Goal: Find specific fact: Find specific fact

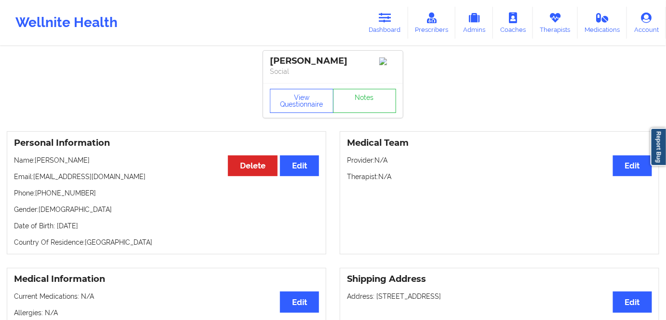
drag, startPoint x: 389, startPoint y: 15, endPoint x: 386, endPoint y: 2, distance: 13.9
click at [389, 15] on icon at bounding box center [385, 18] width 13 height 11
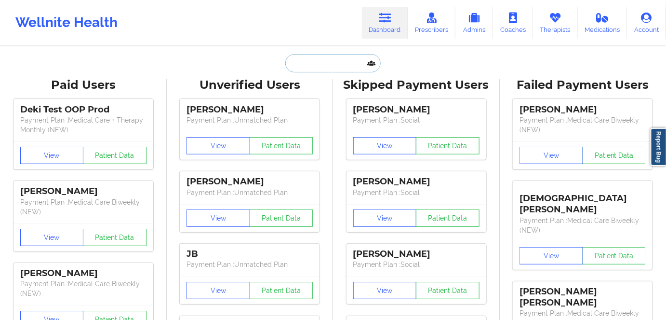
click at [350, 71] on input "text" at bounding box center [332, 63] width 95 height 18
paste input "[PERSON_NAME]"
type input "Ronald Robinson"
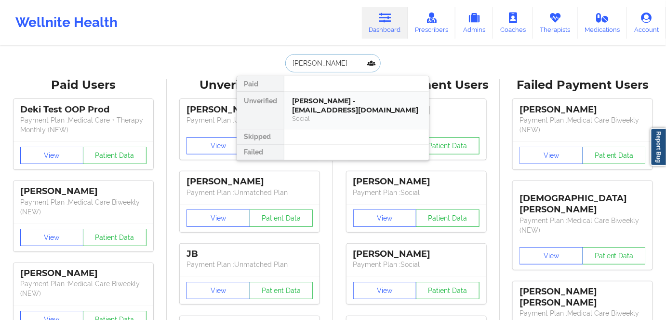
click at [351, 112] on div "Ronald Robinson - nsoxic8ed@gmail.com" at bounding box center [356, 105] width 129 height 18
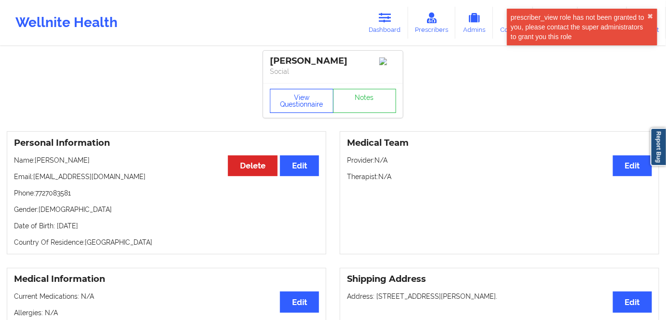
drag, startPoint x: 296, startPoint y: 101, endPoint x: 294, endPoint y: 58, distance: 43.4
click at [296, 101] on button "View Questionnaire" at bounding box center [302, 101] width 64 height 24
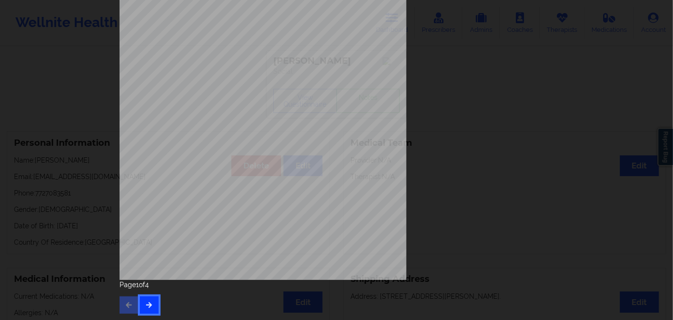
click at [149, 308] on button "button" at bounding box center [149, 304] width 19 height 17
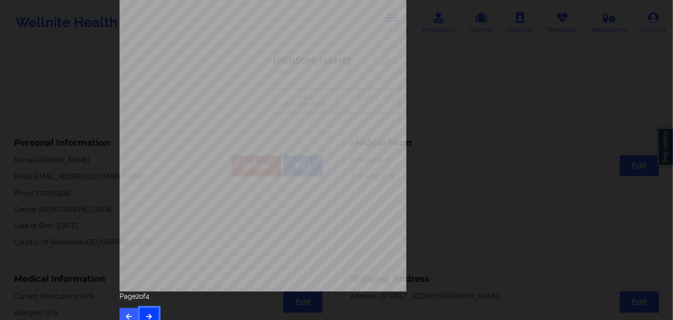
scroll to position [140, 0]
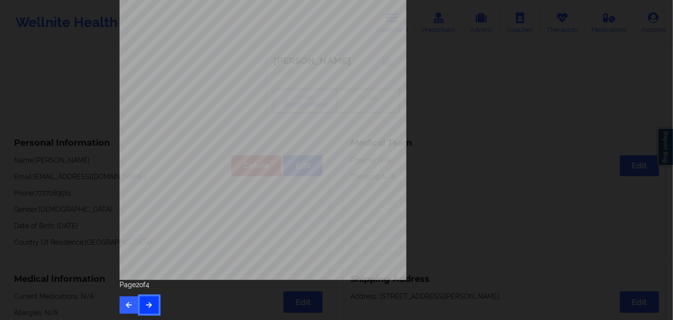
click at [148, 309] on button "button" at bounding box center [149, 304] width 19 height 17
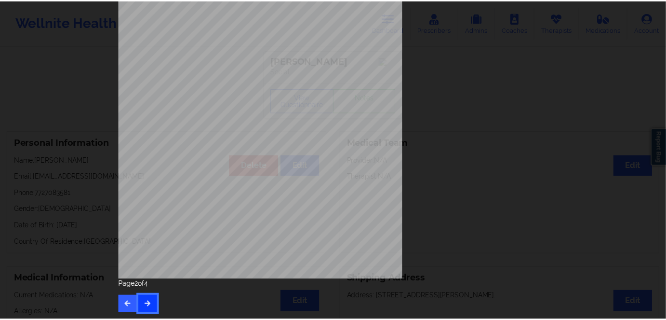
scroll to position [0, 0]
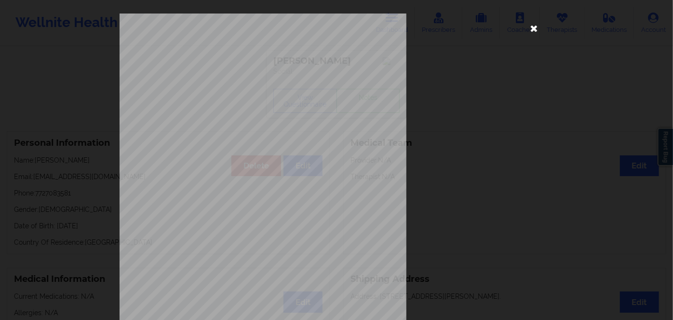
click at [532, 26] on icon at bounding box center [533, 27] width 15 height 15
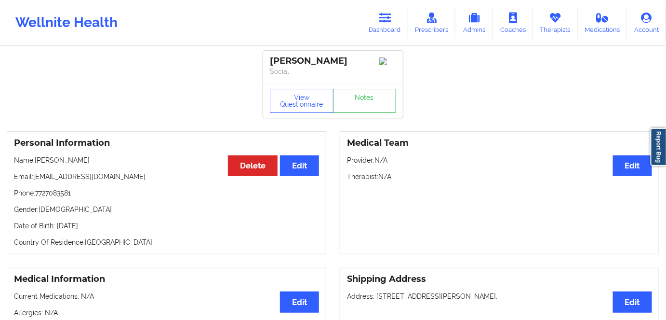
drag, startPoint x: 111, startPoint y: 235, endPoint x: 116, endPoint y: 229, distance: 7.6
click at [112, 235] on div "Personal Information Edit Delete Name: Ronald Robinson Email: nsoxic8ed@gmail.c…" at bounding box center [167, 192] width 320 height 123
click at [116, 228] on p "Date of Birth: 19th of January 1962" at bounding box center [166, 226] width 305 height 10
copy p "1962"
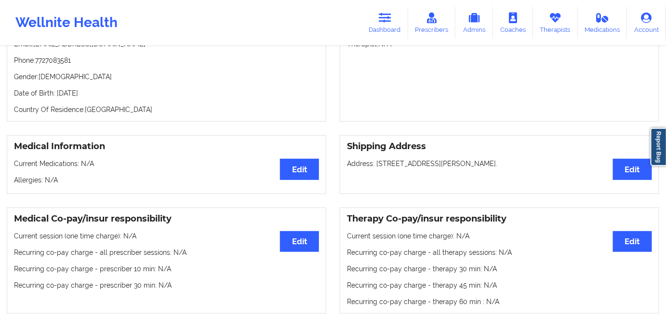
scroll to position [131, 0]
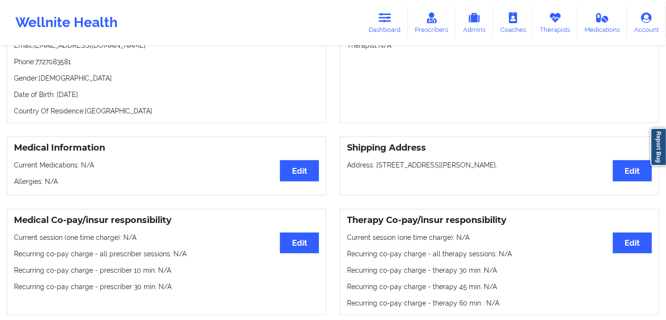
click at [127, 99] on p "Date of Birth: 19th of January 1962" at bounding box center [166, 95] width 305 height 10
drag, startPoint x: 95, startPoint y: 85, endPoint x: 56, endPoint y: 95, distance: 39.9
click at [56, 95] on div "Personal Information Edit Delete Name: Ronald Robinson Email: nsoxic8ed@gmail.c…" at bounding box center [167, 61] width 320 height 123
copy p "19th of January 1962"
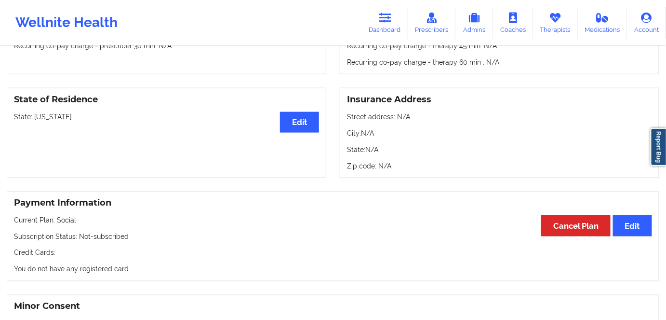
scroll to position [438, 0]
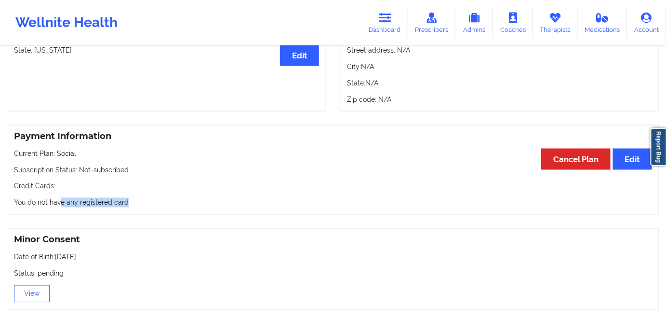
drag, startPoint x: 149, startPoint y: 196, endPoint x: 50, endPoint y: 195, distance: 99.3
click at [43, 196] on div "Payment Information Edit Cancel Plan Current Plan: Social Subscription Status: …" at bounding box center [333, 170] width 653 height 90
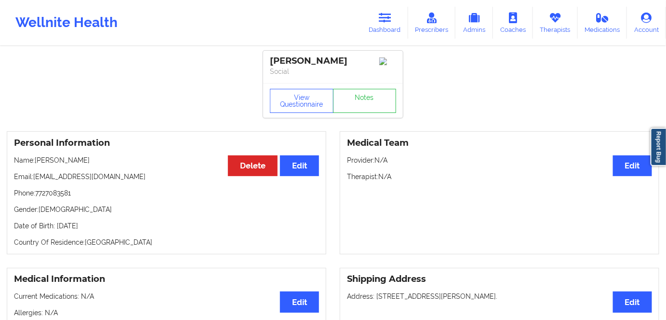
scroll to position [0, 0]
drag, startPoint x: 86, startPoint y: 223, endPoint x: 103, endPoint y: 214, distance: 19.4
click at [60, 220] on div "Personal Information Edit Delete Name: Ronald Robinson Email: nsoxic8ed@gmail.c…" at bounding box center [167, 192] width 320 height 123
click at [383, 28] on link "Dashboard" at bounding box center [385, 23] width 46 height 32
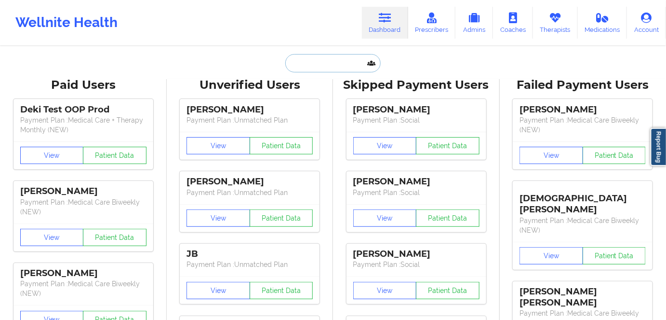
click at [332, 63] on input "text" at bounding box center [332, 63] width 95 height 18
paste input "Nicholas Ruebel"
type input "Nicholas Ruebel"
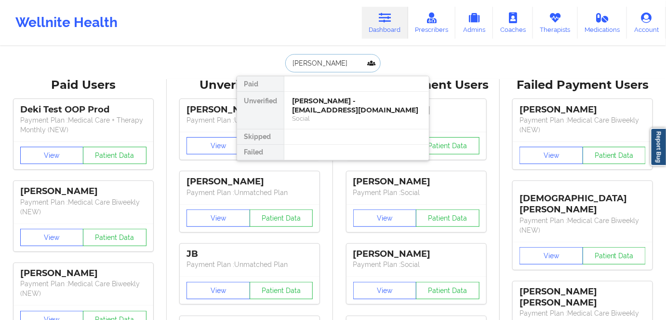
drag, startPoint x: 361, startPoint y: 108, endPoint x: 370, endPoint y: 0, distance: 108.9
click at [362, 108] on div "Nicholas Ruebel - nickruebel@gmail.com" at bounding box center [356, 105] width 129 height 18
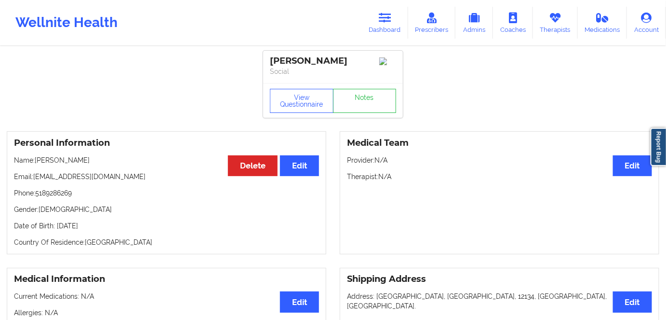
click at [109, 226] on p "Date of Birth: 8th of January 1987" at bounding box center [166, 226] width 305 height 10
copy p "1987"
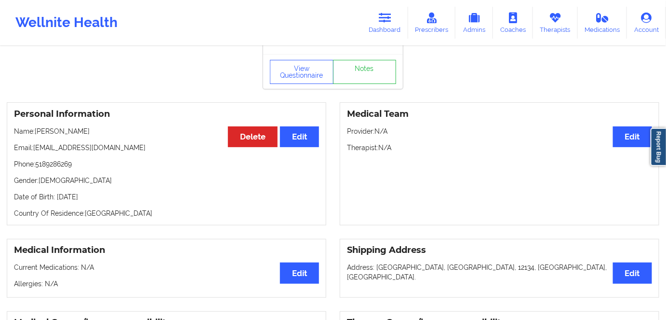
scroll to position [43, 0]
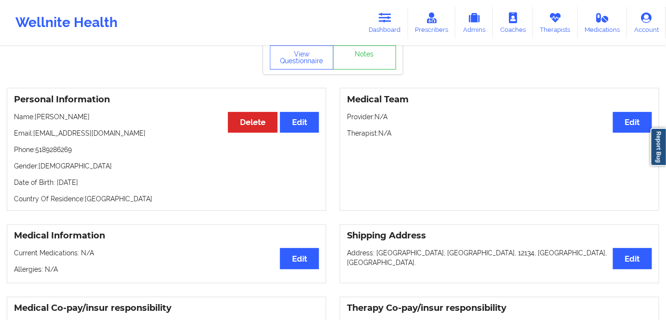
click at [125, 195] on div "Personal Information Edit Delete Name: Nicholas Ruebel Email: nickruebel@gmail.…" at bounding box center [167, 149] width 320 height 123
drag, startPoint x: 83, startPoint y: 175, endPoint x: 120, endPoint y: 188, distance: 38.9
click at [57, 176] on div "Personal Information Edit Delete Name: Nicholas Ruebel Email: nickruebel@gmail.…" at bounding box center [167, 149] width 320 height 123
copy p "8th of January 1987"
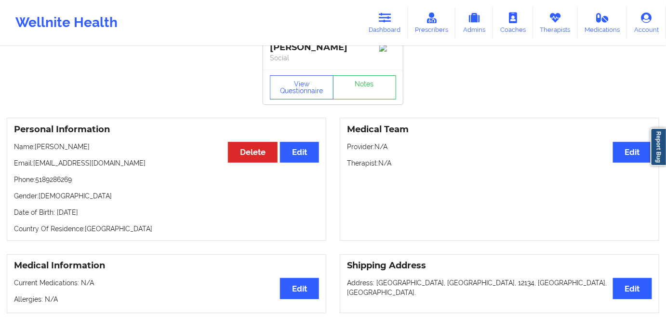
scroll to position [0, 0]
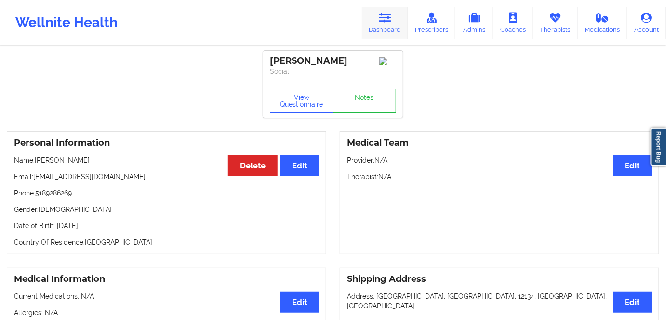
click at [386, 9] on link "Dashboard" at bounding box center [385, 23] width 46 height 32
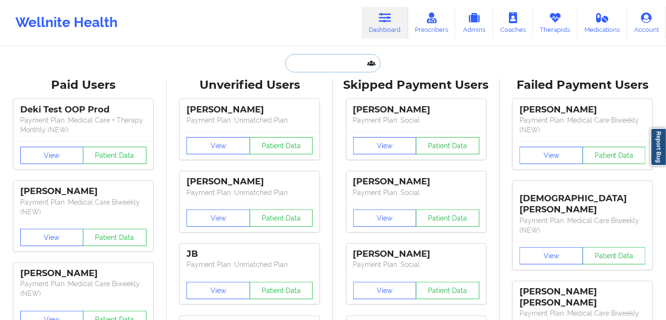
click at [330, 60] on input "text" at bounding box center [332, 63] width 95 height 18
paste input "Kyndra Marshall"
type input "Kyndra Marshall"
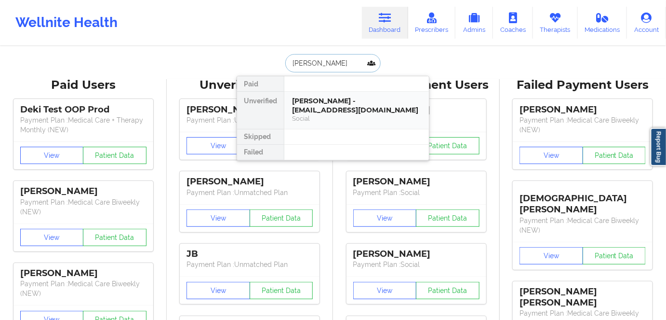
click at [349, 106] on div "Kyndra Marshall - kyndramarshall@gmail.com" at bounding box center [356, 105] width 129 height 18
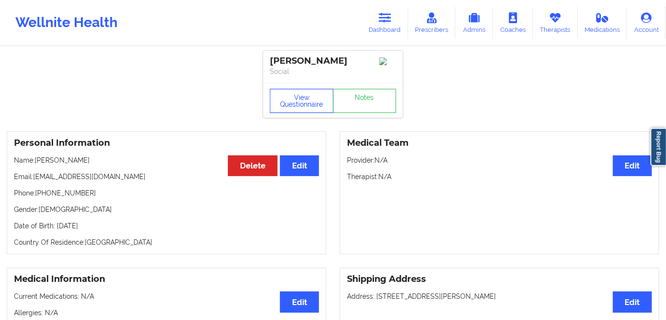
click at [298, 104] on button "View Questionnaire" at bounding box center [302, 101] width 64 height 24
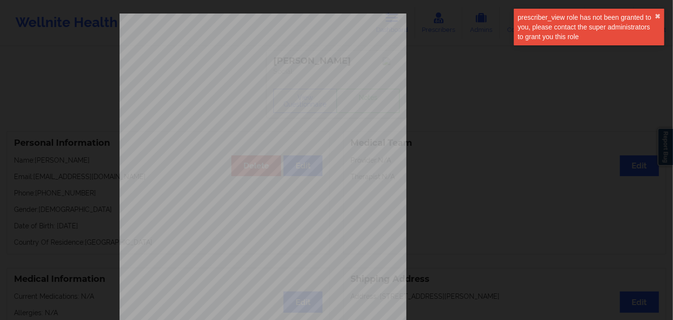
scroll to position [140, 0]
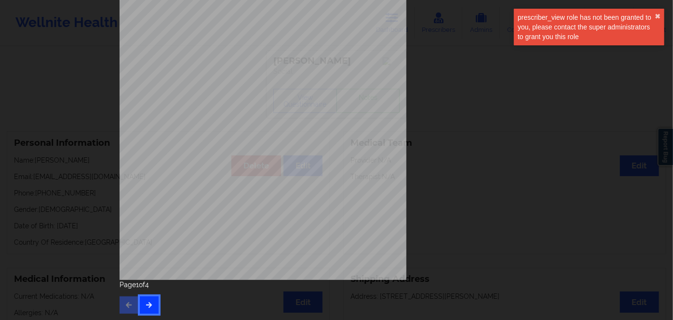
click at [148, 299] on button "button" at bounding box center [149, 304] width 19 height 17
click at [145, 302] on icon "button" at bounding box center [149, 304] width 8 height 6
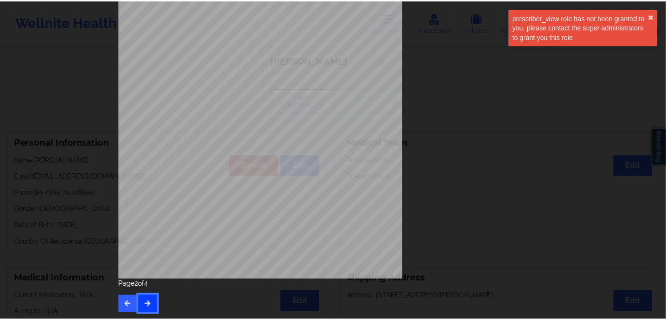
scroll to position [0, 0]
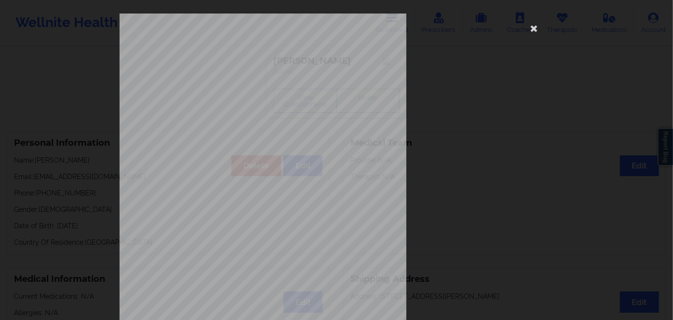
click at [239, 74] on span "U9030315201" at bounding box center [233, 74] width 27 height 4
copy span "U9030315201"
click at [535, 30] on icon at bounding box center [533, 27] width 15 height 15
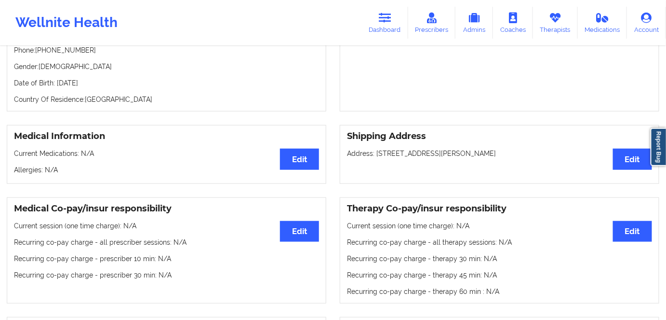
scroll to position [87, 0]
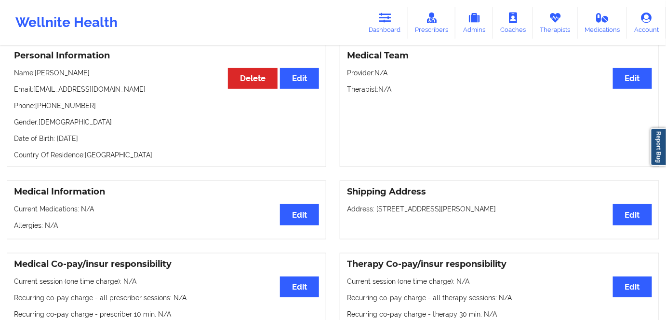
click at [101, 139] on p "Date of Birth: 26th of May 1987" at bounding box center [166, 139] width 305 height 10
copy p "1987"
drag, startPoint x: 90, startPoint y: 65, endPoint x: 37, endPoint y: 66, distance: 53.1
click at [37, 66] on div "Personal Information Edit Delete Name: Kyndra Marshall Email: kyndramarshall@gm…" at bounding box center [167, 105] width 320 height 123
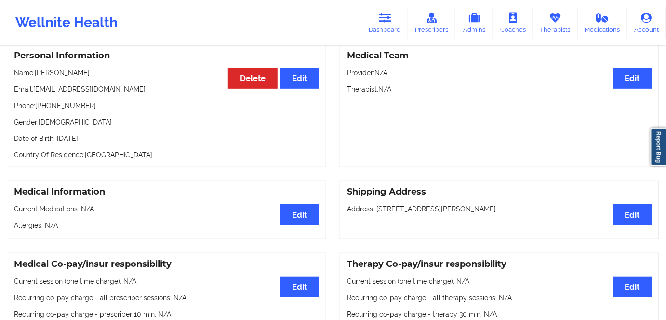
copy p "Kyndra Marshall"
click at [382, 22] on icon at bounding box center [385, 18] width 13 height 11
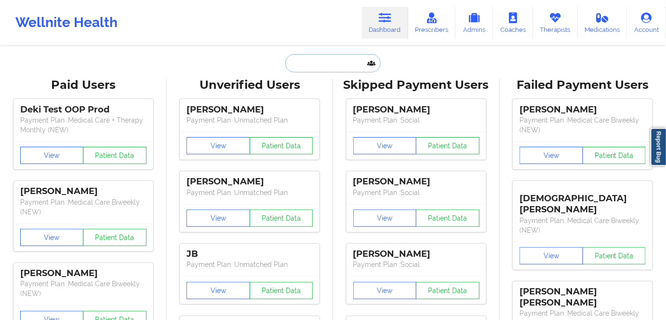
click at [323, 62] on input "text" at bounding box center [332, 63] width 95 height 18
paste input "Kamini Ramdeen-Chowdhury"
type input "Kamini Ramdeen-Chowdhury"
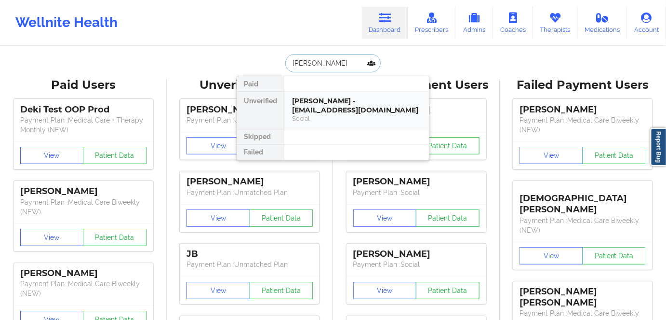
click at [373, 106] on div "Kamini Ramdeen-Chowdhury - kramdeen@gmail.com" at bounding box center [356, 105] width 129 height 18
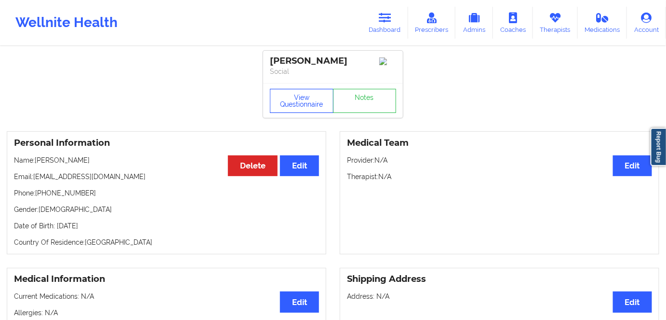
click at [305, 113] on button "View Questionnaire" at bounding box center [302, 101] width 64 height 24
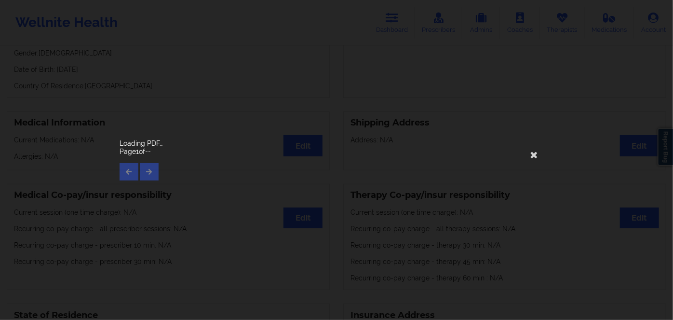
scroll to position [219, 0]
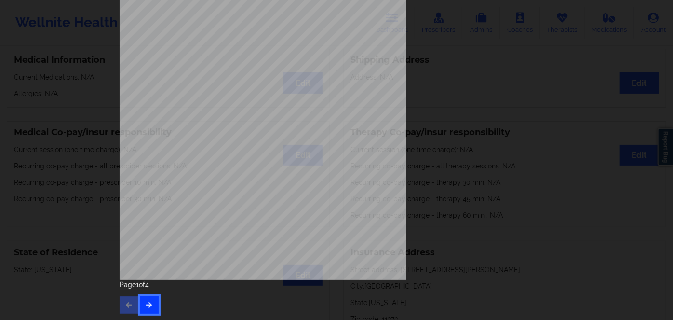
click at [145, 304] on icon "button" at bounding box center [149, 304] width 8 height 6
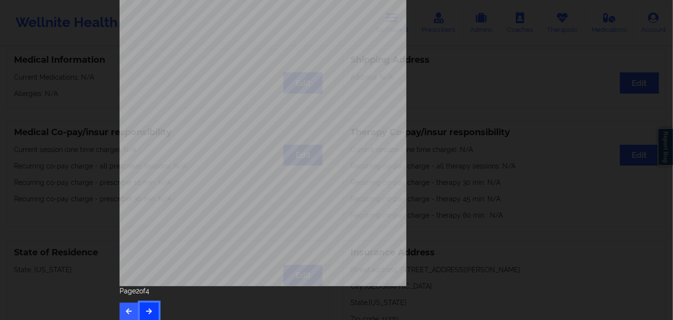
scroll to position [140, 0]
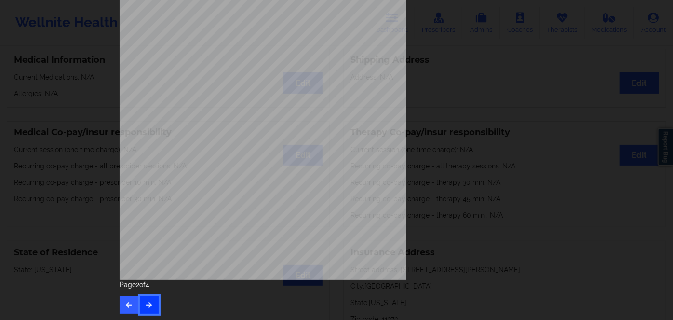
click at [144, 310] on button "button" at bounding box center [149, 304] width 19 height 17
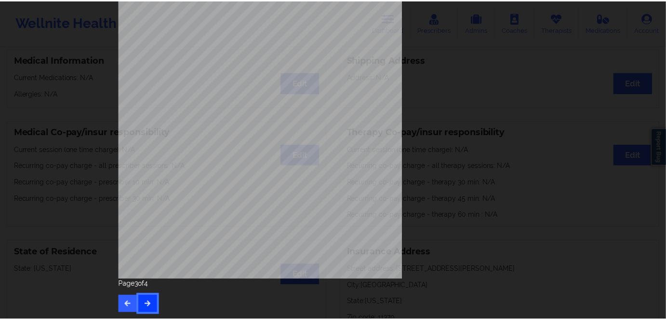
scroll to position [0, 0]
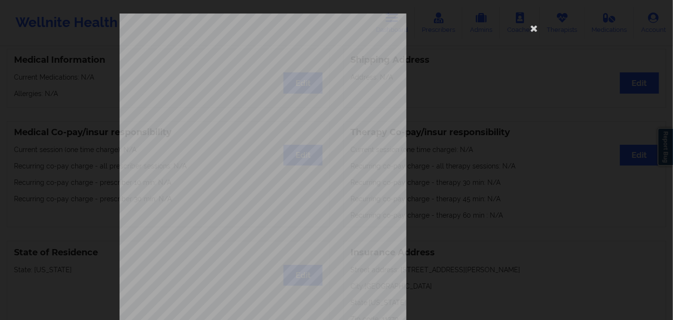
click at [234, 72] on span "u9616853001" at bounding box center [233, 74] width 27 height 4
copy span "u9616853001"
click at [529, 30] on icon at bounding box center [533, 27] width 15 height 15
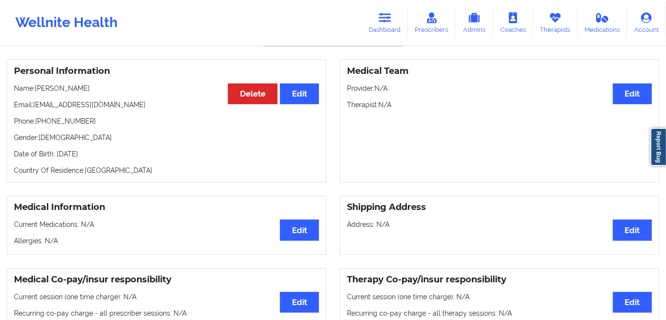
scroll to position [87, 0]
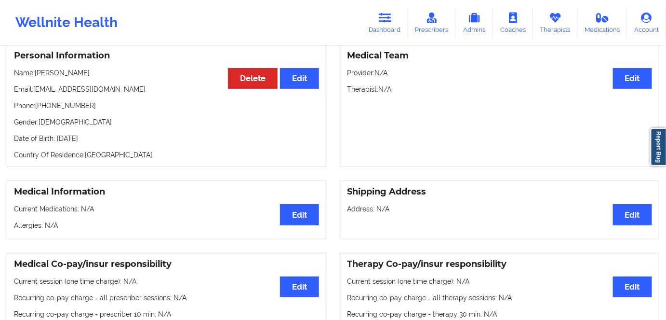
click at [127, 143] on p "Date of Birth: 22nd of September 1989" at bounding box center [166, 139] width 305 height 10
copy p "1989"
drag, startPoint x: 140, startPoint y: 80, endPoint x: 37, endPoint y: 81, distance: 103.7
click at [37, 78] on p "Name: Kamini Ramdeen-Chowdhury" at bounding box center [166, 73] width 305 height 10
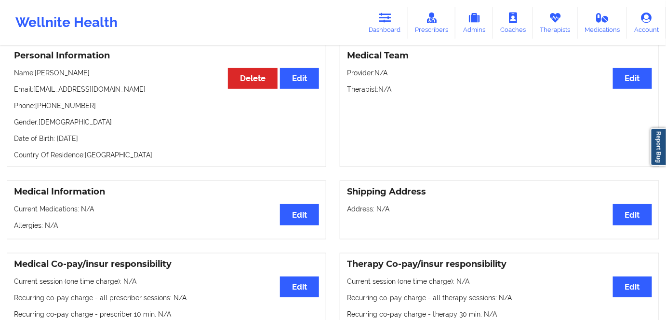
copy p "Kamini Ramdeen-Chowdhury"
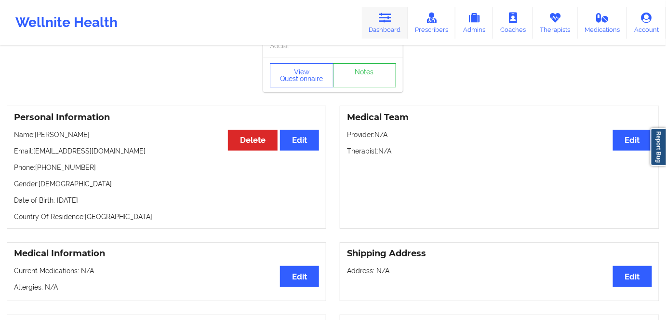
scroll to position [0, 0]
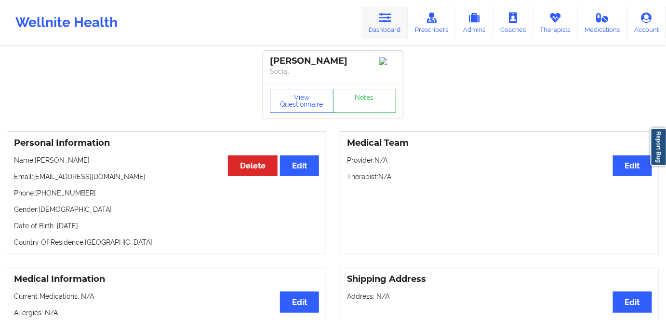
click at [390, 25] on link "Dashboard" at bounding box center [385, 23] width 46 height 32
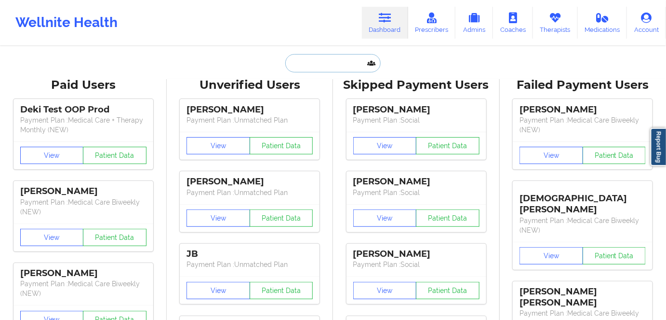
click at [318, 65] on input "text" at bounding box center [332, 63] width 95 height 18
paste input "Chevonne Pampley"
type input "Chevonne Pampley"
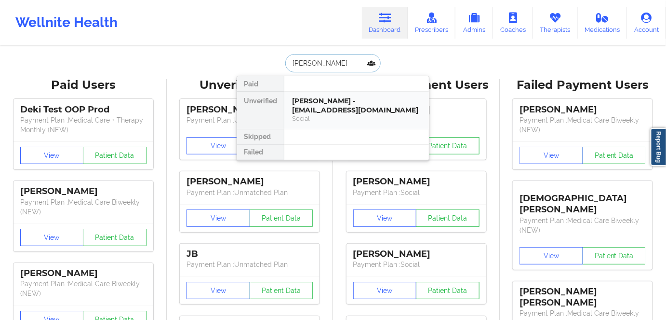
click at [337, 109] on div "Chevonne Pampley - cpampley@yahoo.com" at bounding box center [356, 105] width 129 height 18
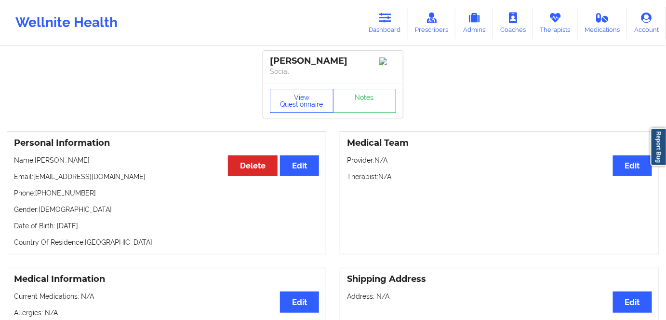
drag, startPoint x: 314, startPoint y: 109, endPoint x: 311, endPoint y: 105, distance: 5.9
click at [314, 109] on button "View Questionnaire" at bounding box center [302, 101] width 64 height 24
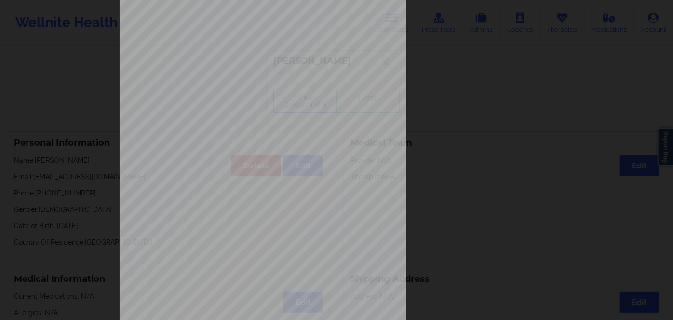
scroll to position [140, 0]
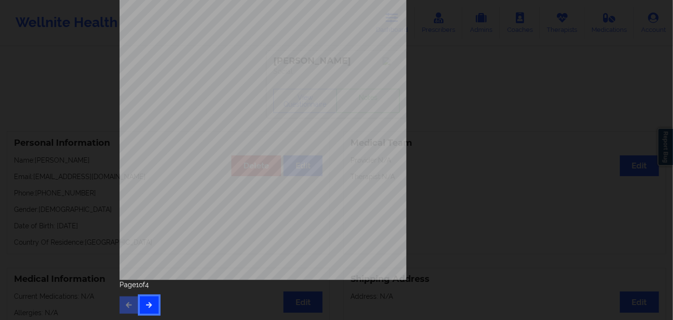
click at [142, 301] on button "button" at bounding box center [149, 304] width 19 height 17
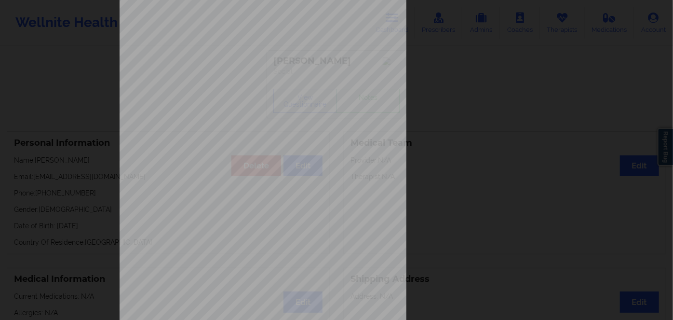
scroll to position [131, 0]
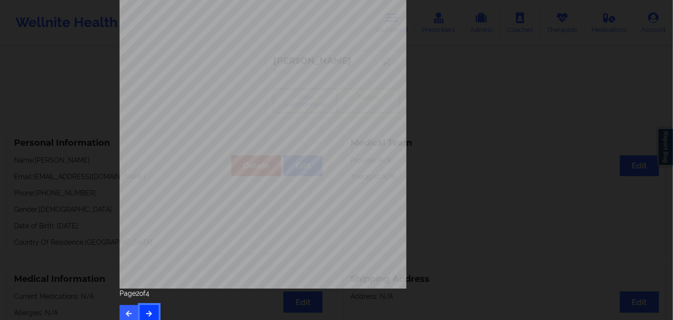
click at [145, 313] on icon "button" at bounding box center [149, 313] width 8 height 6
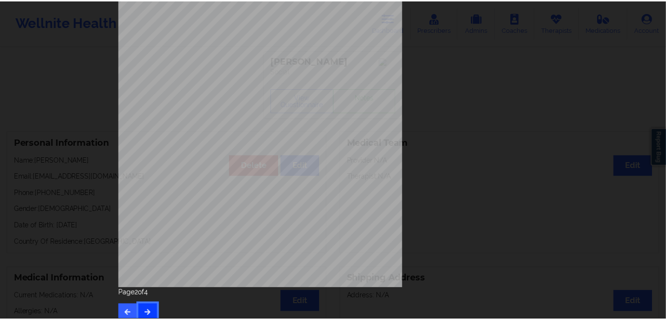
scroll to position [0, 0]
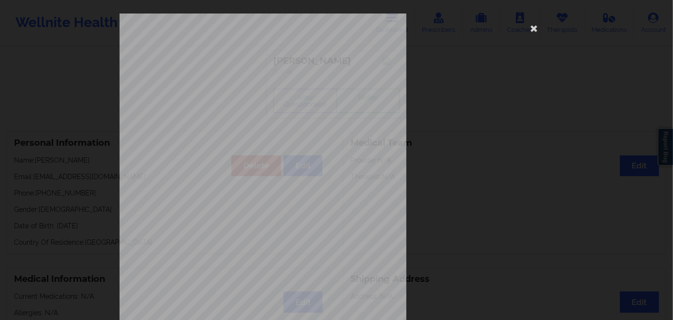
click at [232, 73] on span "36882344" at bounding box center [229, 74] width 19 height 4
click at [234, 76] on span "36882344" at bounding box center [229, 74] width 19 height 4
click at [534, 27] on icon at bounding box center [533, 27] width 15 height 15
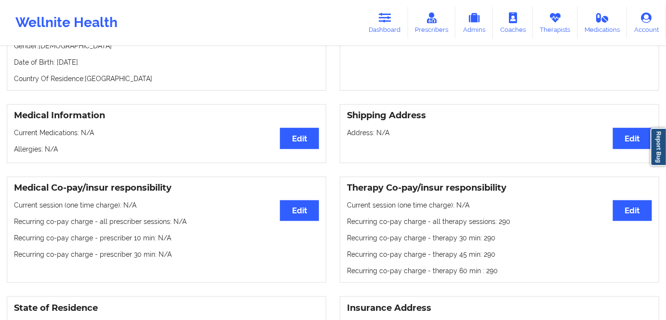
scroll to position [87, 0]
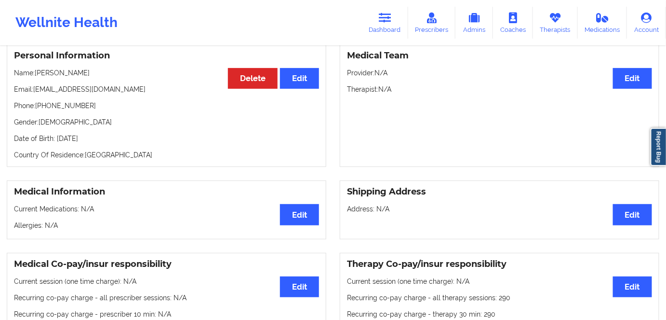
click at [119, 137] on p "Date of Birth: 13th of December 1982" at bounding box center [166, 139] width 305 height 10
drag, startPoint x: 106, startPoint y: 76, endPoint x: 37, endPoint y: 69, distance: 68.8
click at [37, 69] on div "Personal Information Edit Delete Name: Chevonne Pampley Email: cpampley@yahoo.c…" at bounding box center [167, 105] width 320 height 123
click at [387, 24] on link "Dashboard" at bounding box center [385, 23] width 46 height 32
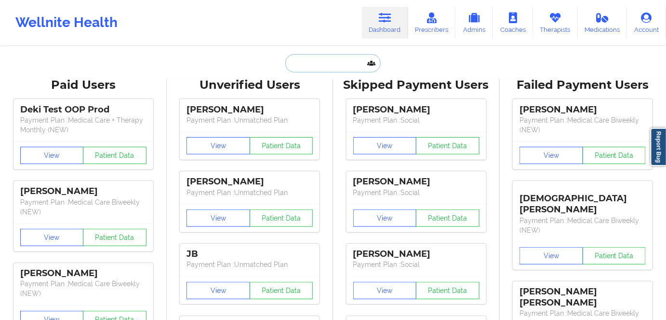
click at [334, 62] on input "text" at bounding box center [332, 63] width 95 height 18
paste input "Claudine Mellish"
type input "Claudine Mellish"
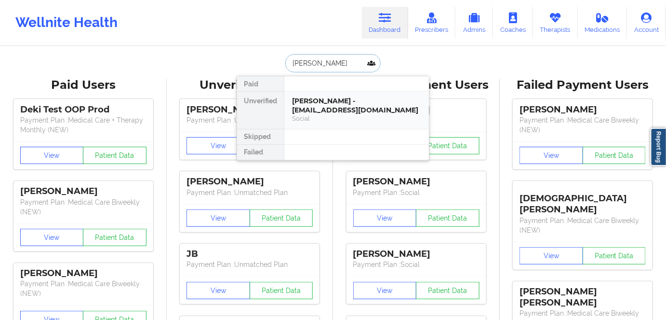
click at [351, 112] on div "Claudine Mellish - claudinemellish@gmail.com" at bounding box center [356, 105] width 129 height 18
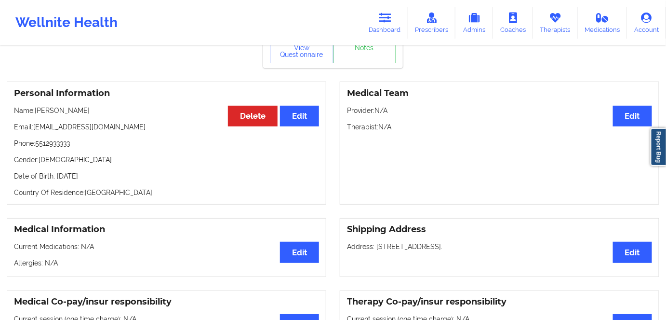
scroll to position [43, 0]
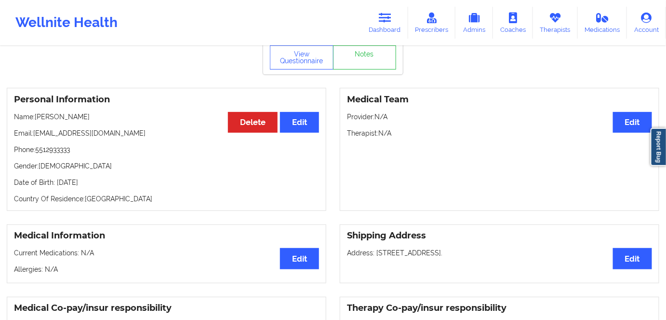
click at [97, 184] on p "Date of Birth: 25th of June 1970" at bounding box center [166, 182] width 305 height 10
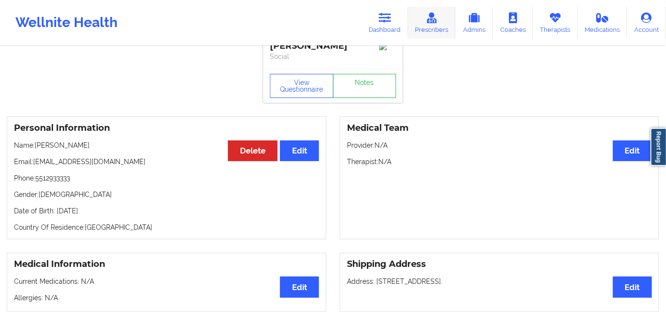
scroll to position [0, 0]
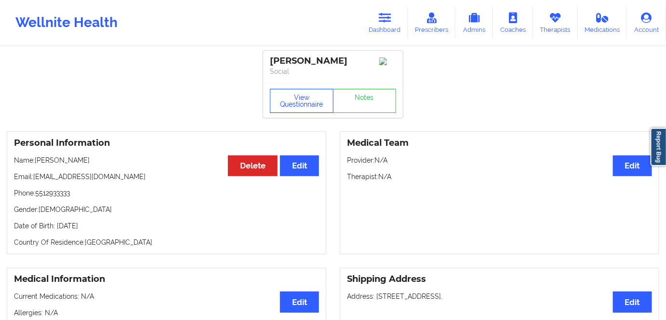
click at [298, 102] on button "View Questionnaire" at bounding box center [302, 101] width 64 height 24
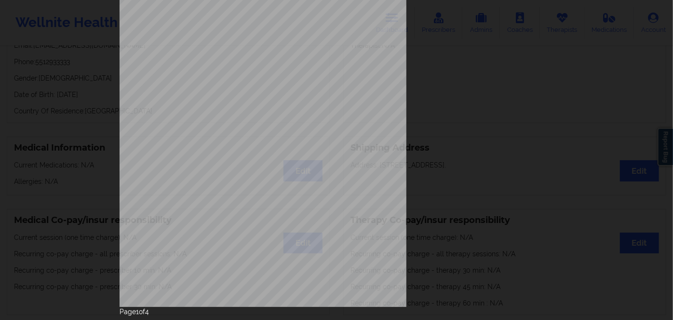
scroll to position [140, 0]
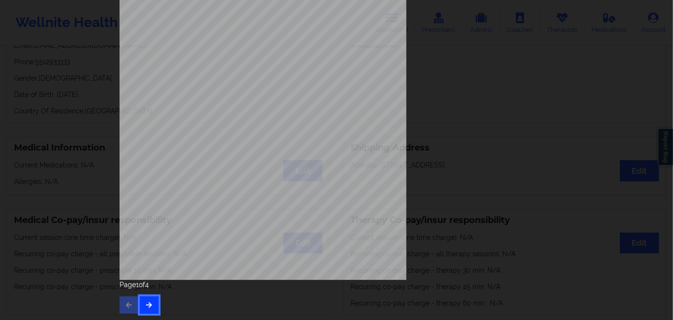
click at [151, 310] on button "button" at bounding box center [149, 304] width 19 height 17
click at [150, 309] on button "button" at bounding box center [149, 304] width 19 height 17
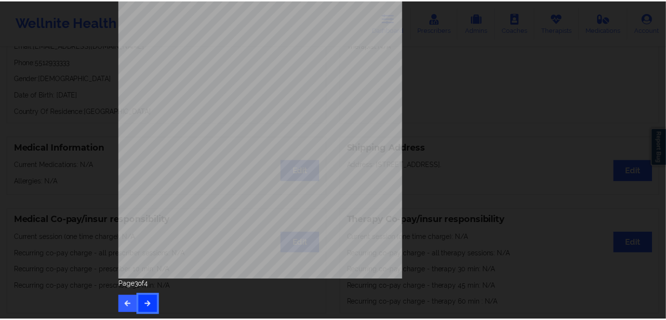
scroll to position [0, 0]
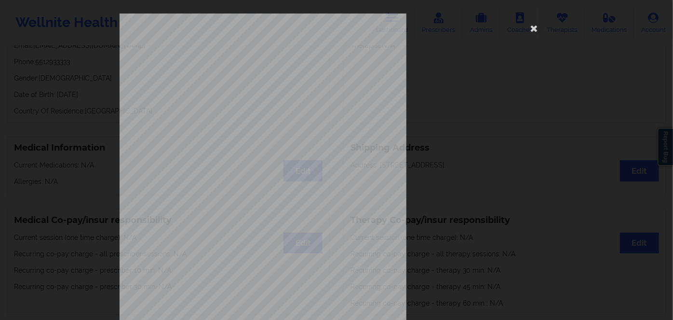
drag, startPoint x: 533, startPoint y: 31, endPoint x: 515, endPoint y: 42, distance: 21.4
click at [533, 30] on icon at bounding box center [533, 27] width 15 height 15
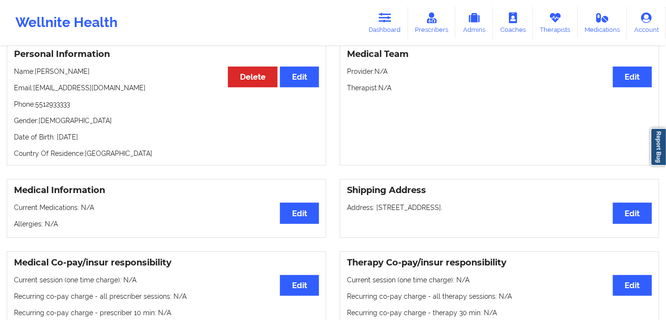
scroll to position [87, 0]
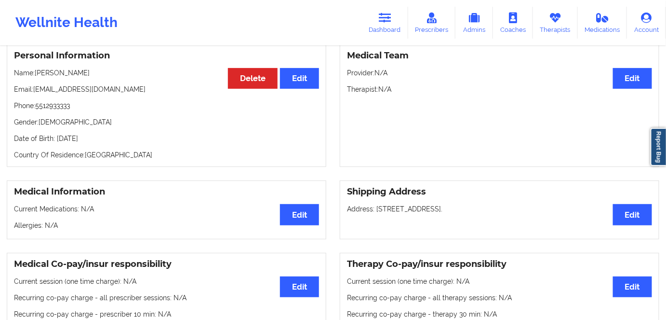
drag, startPoint x: 69, startPoint y: 142, endPoint x: 56, endPoint y: 142, distance: 13.0
click at [56, 142] on p "Date of Birth: 25th of June 1970" at bounding box center [166, 139] width 305 height 10
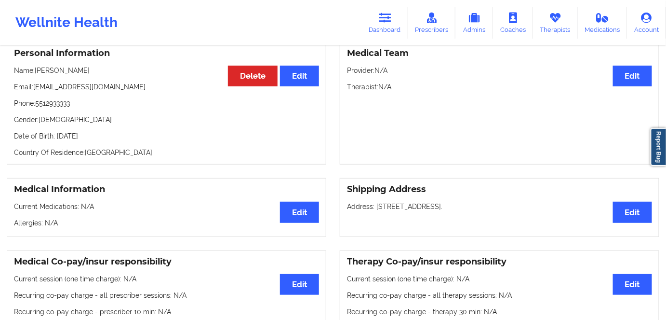
scroll to position [43, 0]
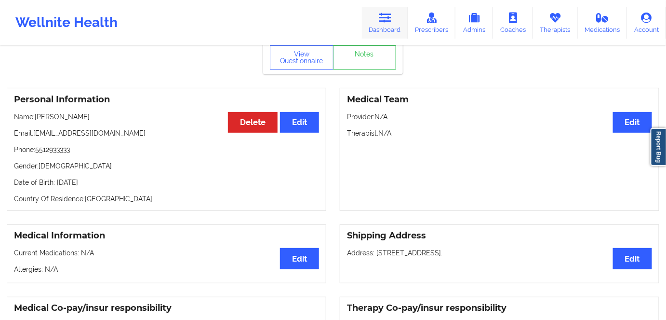
click at [379, 25] on link "Dashboard" at bounding box center [385, 23] width 46 height 32
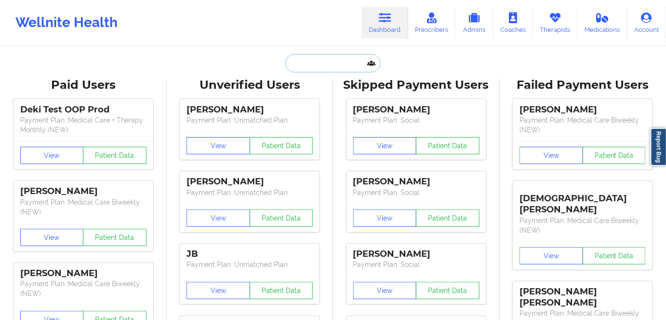
click at [310, 71] on input "text" at bounding box center [332, 63] width 95 height 18
paste input "Crystal Burt"
type input "Crystal Burt"
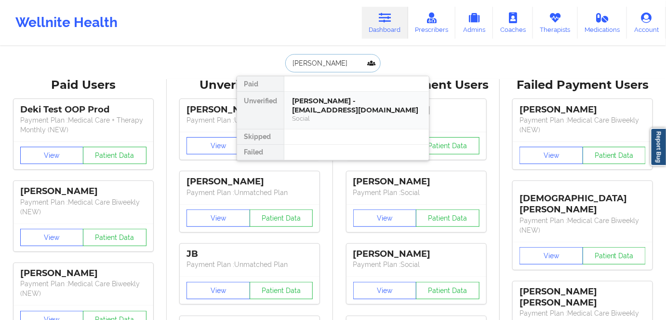
click at [338, 104] on div "Crystal Burt - cdburt2011@gmail.com" at bounding box center [356, 105] width 129 height 18
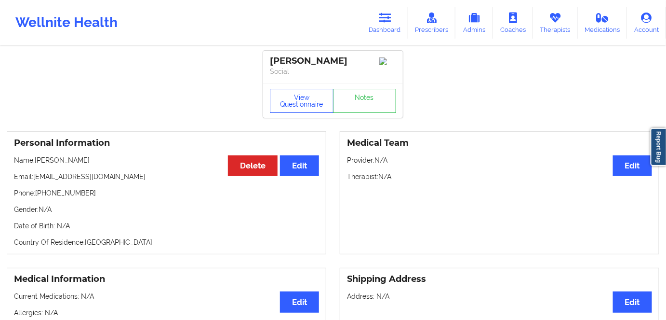
drag, startPoint x: 298, startPoint y: 100, endPoint x: 305, endPoint y: 104, distance: 7.8
click at [298, 101] on button "View Questionnaire" at bounding box center [302, 101] width 64 height 24
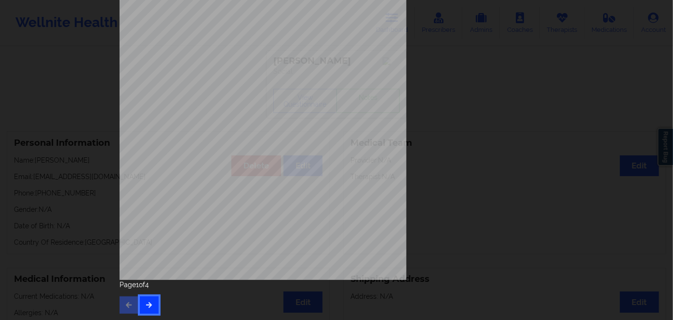
click at [141, 302] on button "button" at bounding box center [149, 304] width 19 height 17
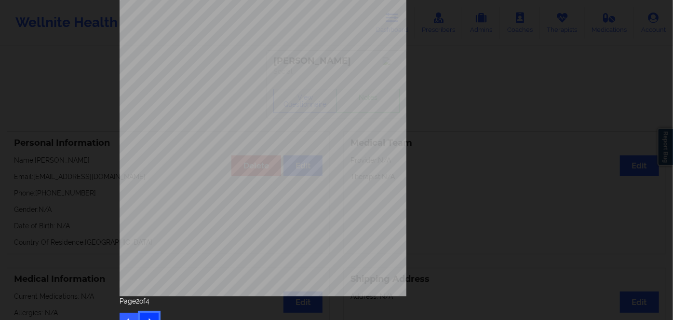
scroll to position [140, 0]
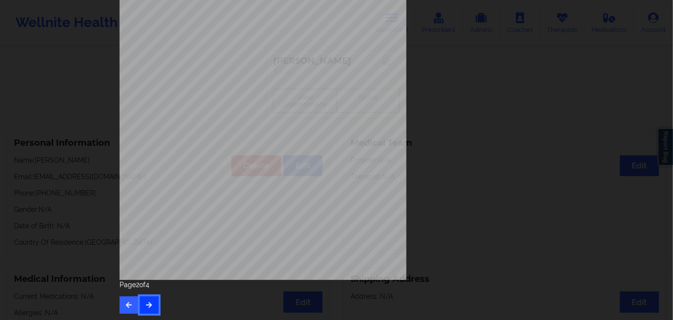
click at [145, 305] on icon "button" at bounding box center [149, 304] width 8 height 6
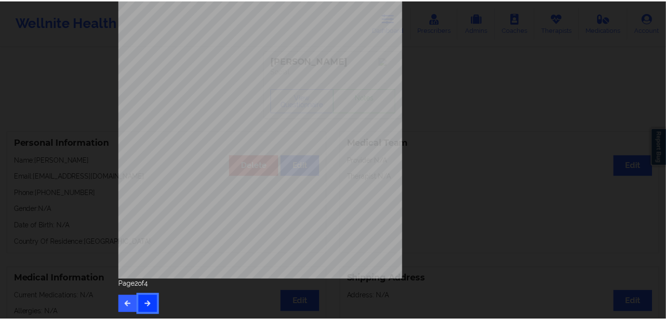
scroll to position [0, 0]
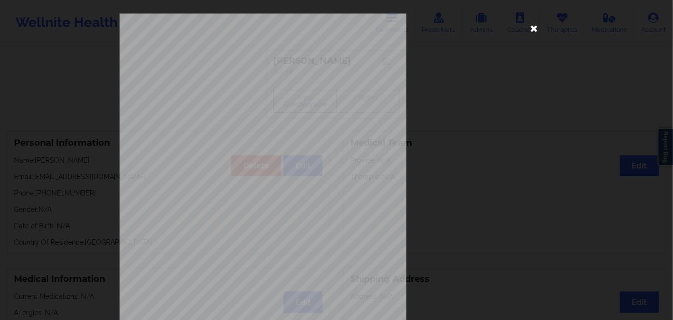
click at [529, 27] on icon at bounding box center [533, 27] width 15 height 15
